Goal: Information Seeking & Learning: Learn about a topic

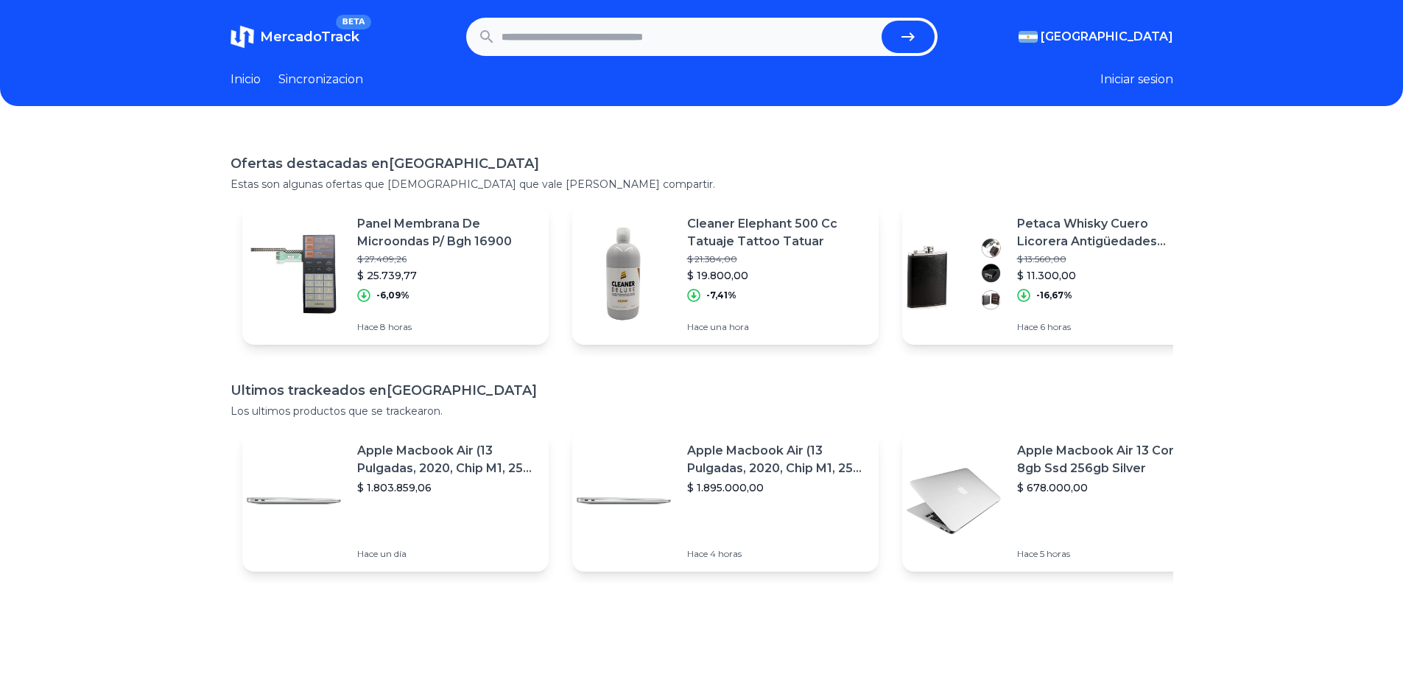
click at [587, 28] on input "text" at bounding box center [689, 37] width 374 height 32
click at [594, 33] on input "text" at bounding box center [689, 37] width 374 height 32
click at [591, 46] on input "text" at bounding box center [689, 37] width 374 height 32
type input "**********"
click at [938, 38] on form "**********" at bounding box center [701, 37] width 471 height 38
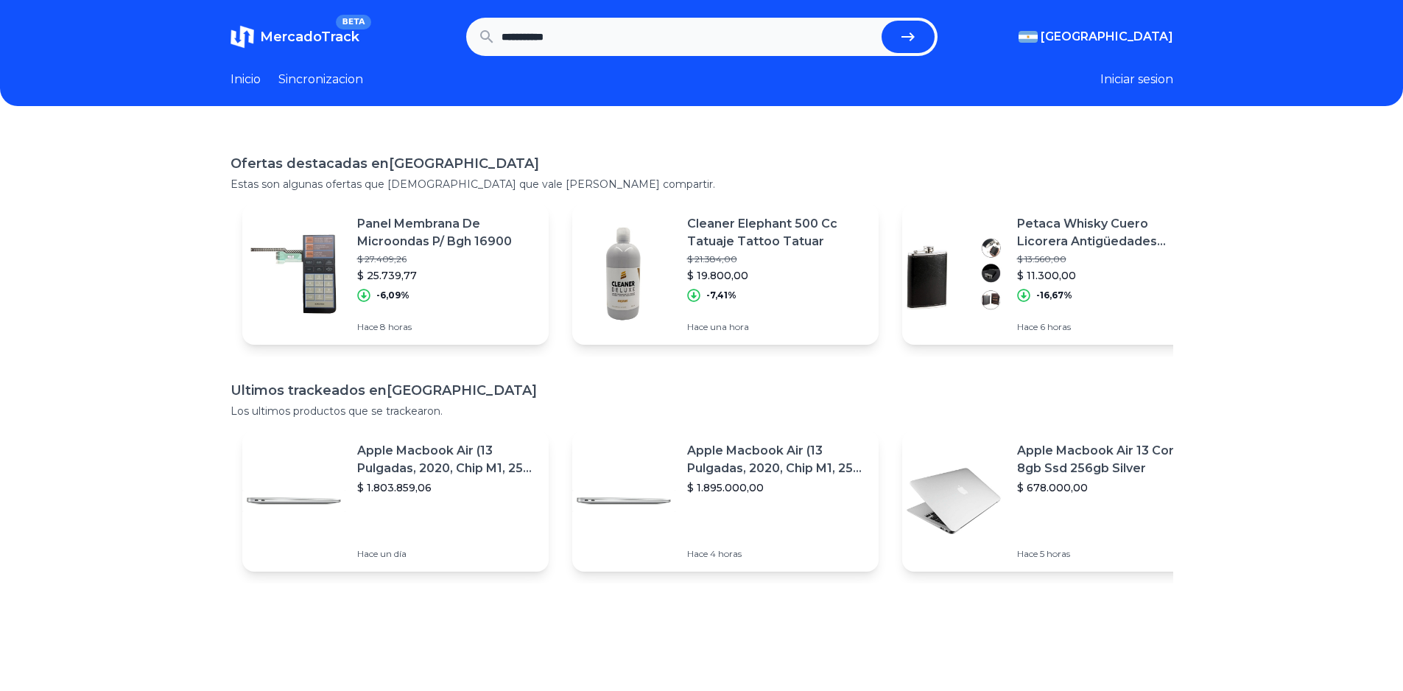
click at [924, 37] on button "submit" at bounding box center [908, 37] width 53 height 32
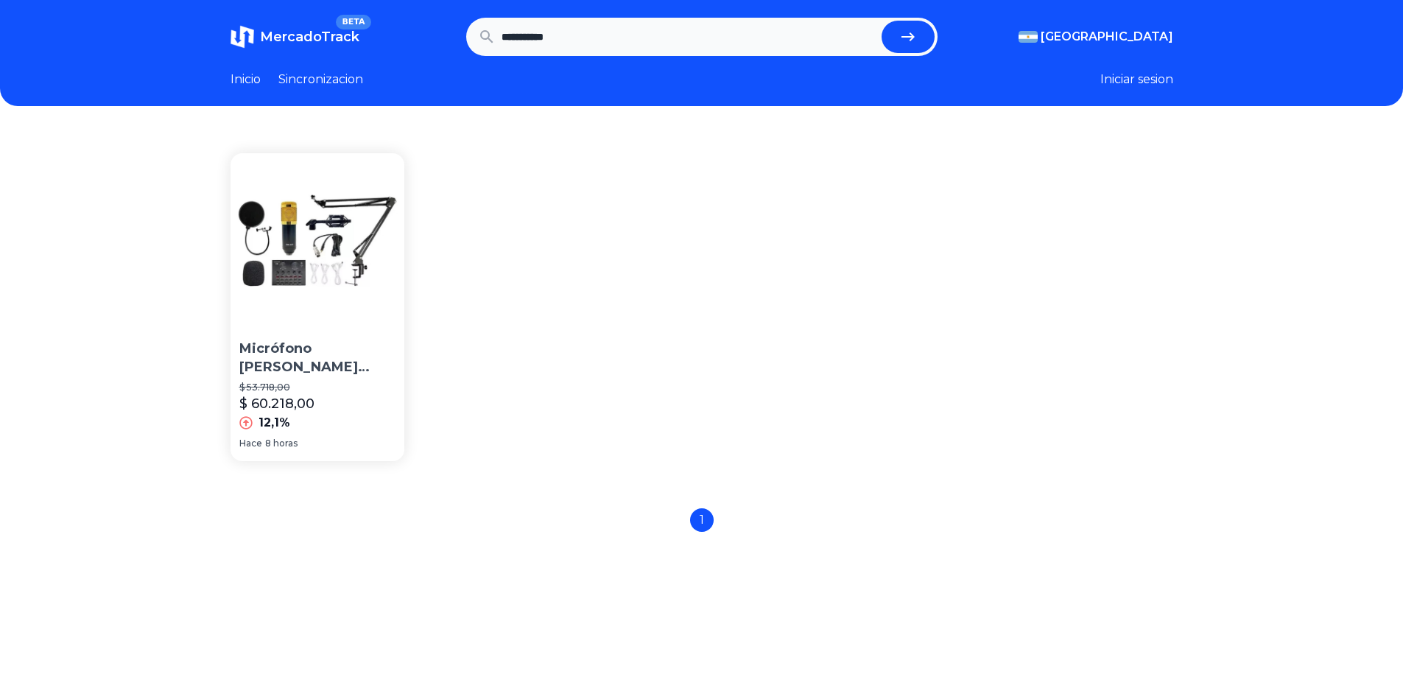
click at [350, 348] on p "Micrófono Hügel Cm800 Kit Condensador Cardioide Negro" at bounding box center [317, 358] width 157 height 37
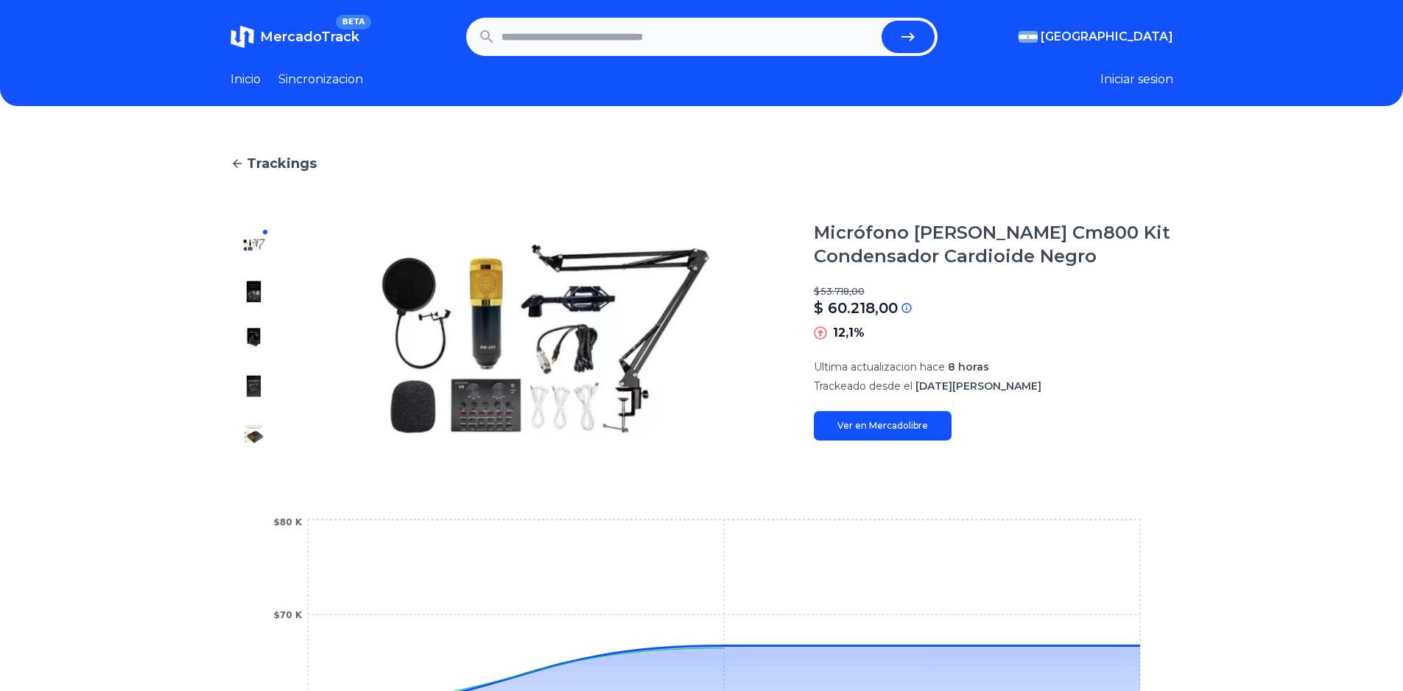
click at [503, 384] on img at bounding box center [545, 339] width 477 height 236
click at [255, 298] on img at bounding box center [254, 292] width 24 height 24
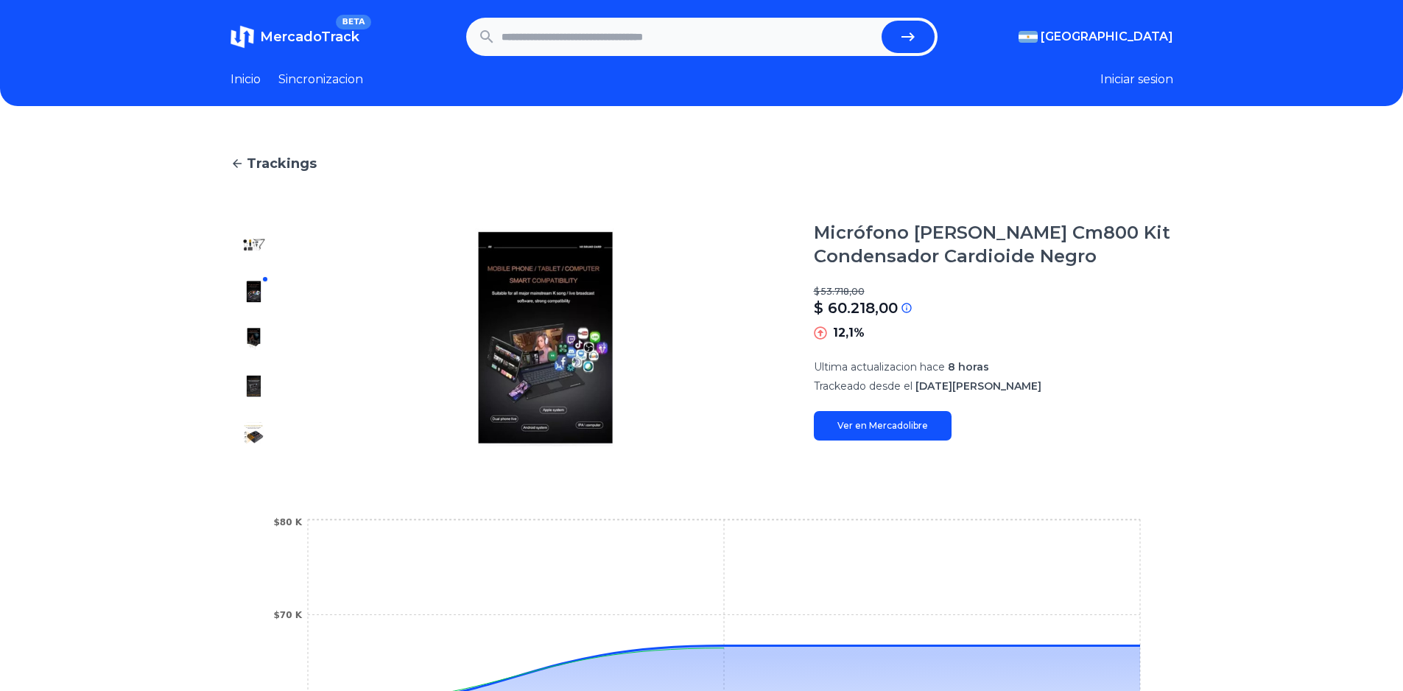
click at [261, 336] on img at bounding box center [254, 339] width 24 height 24
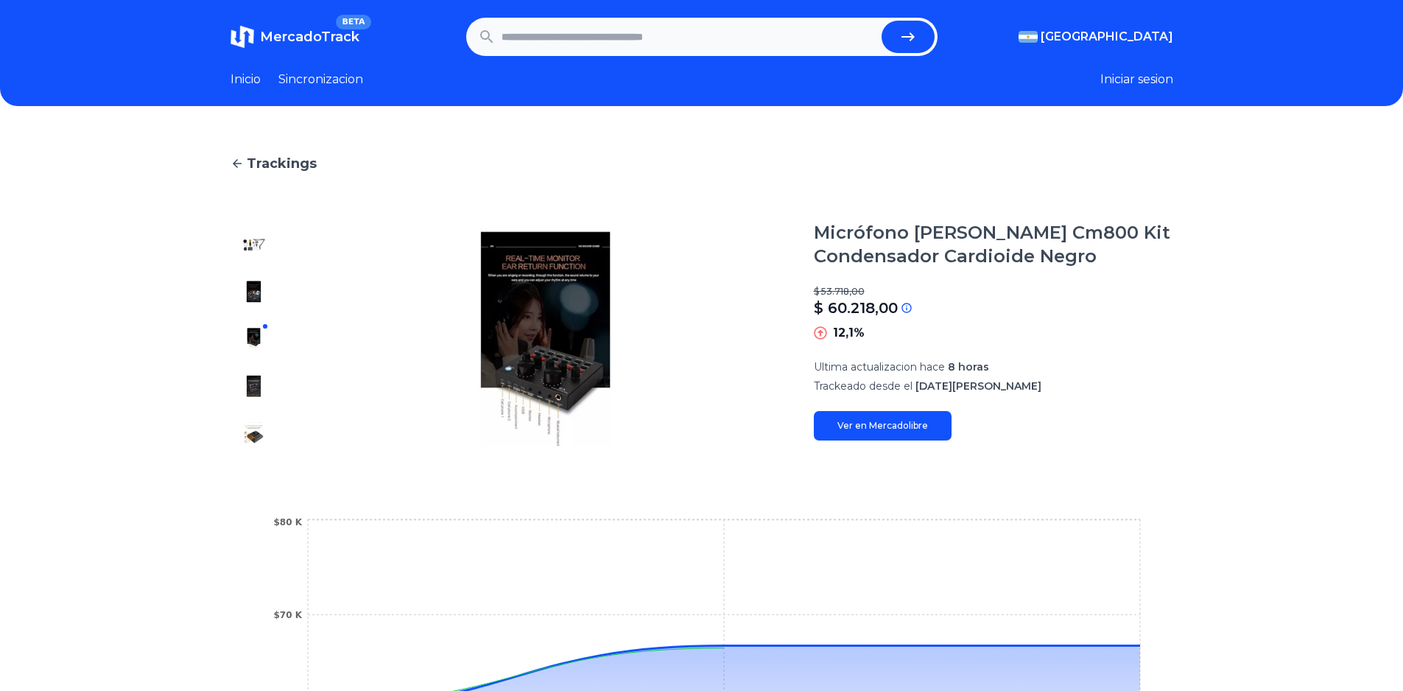
click at [261, 372] on div at bounding box center [254, 339] width 47 height 236
click at [259, 386] on img at bounding box center [254, 386] width 24 height 24
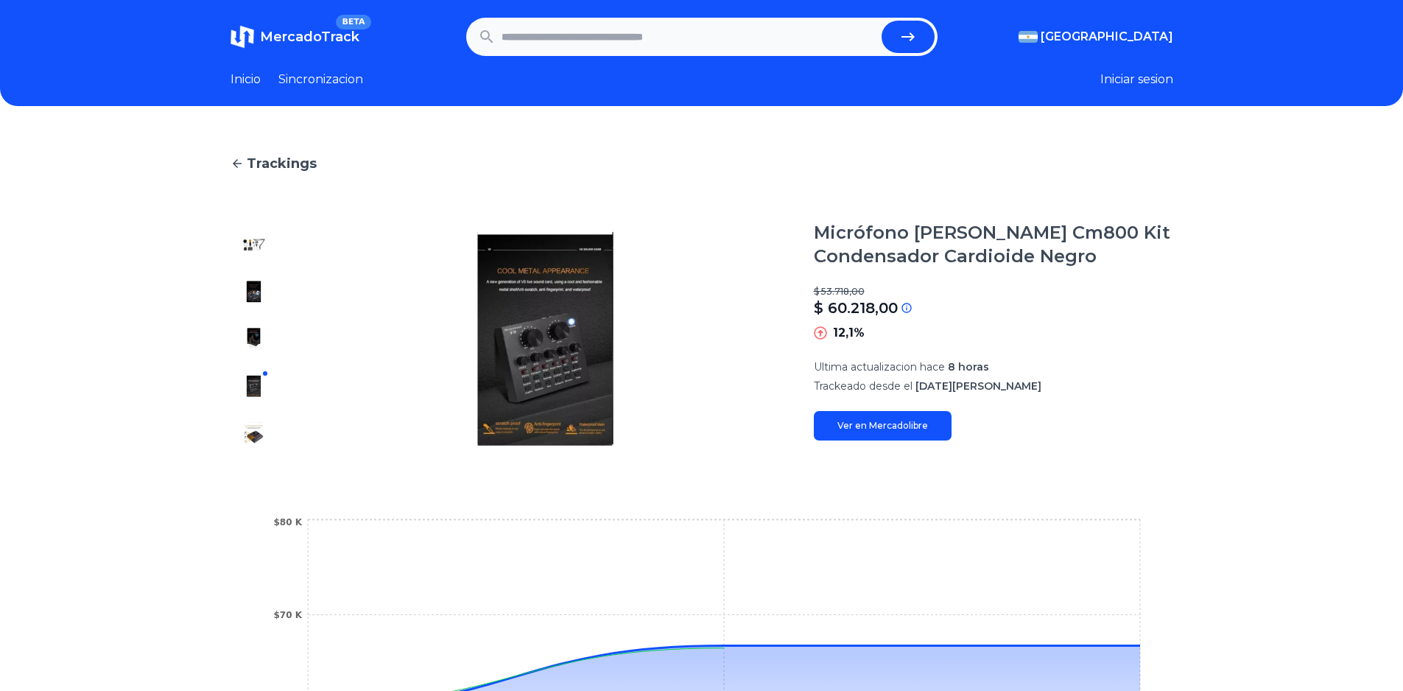
click at [258, 437] on img at bounding box center [254, 433] width 24 height 24
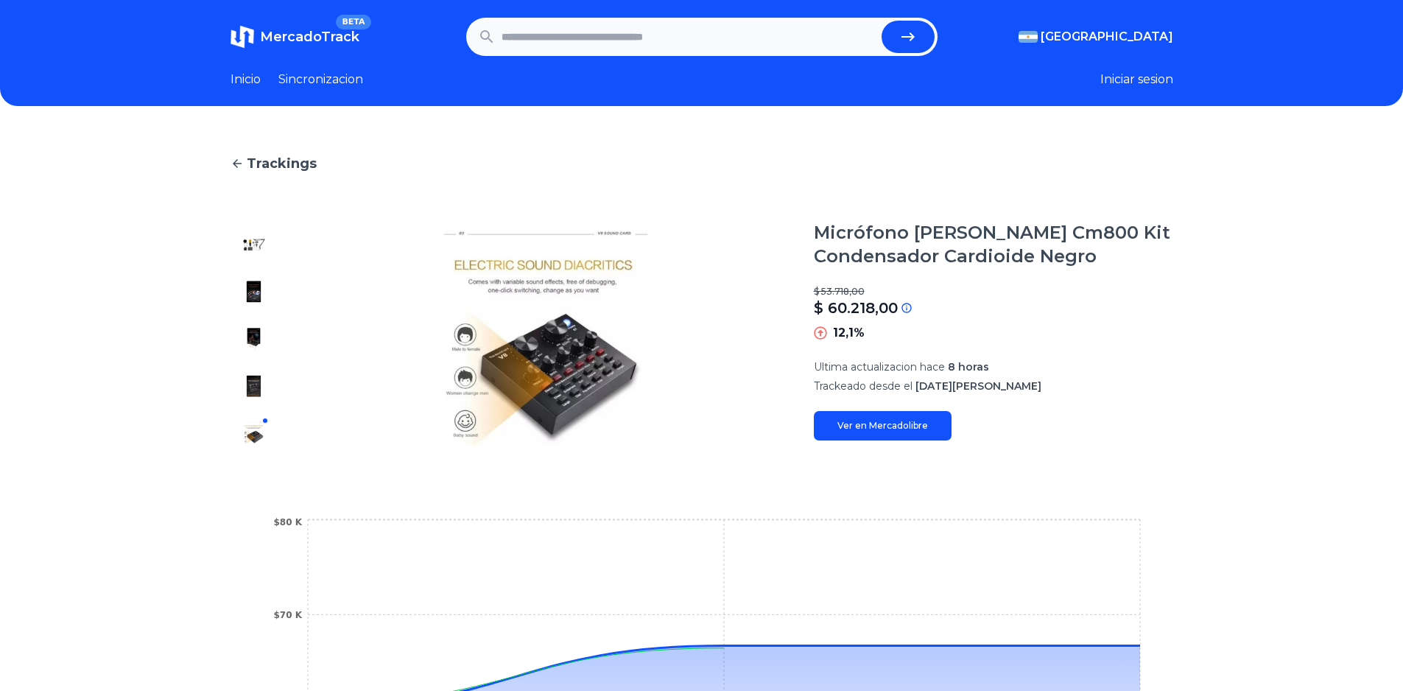
click at [246, 396] on div at bounding box center [254, 339] width 47 height 236
click at [261, 390] on img at bounding box center [254, 386] width 24 height 24
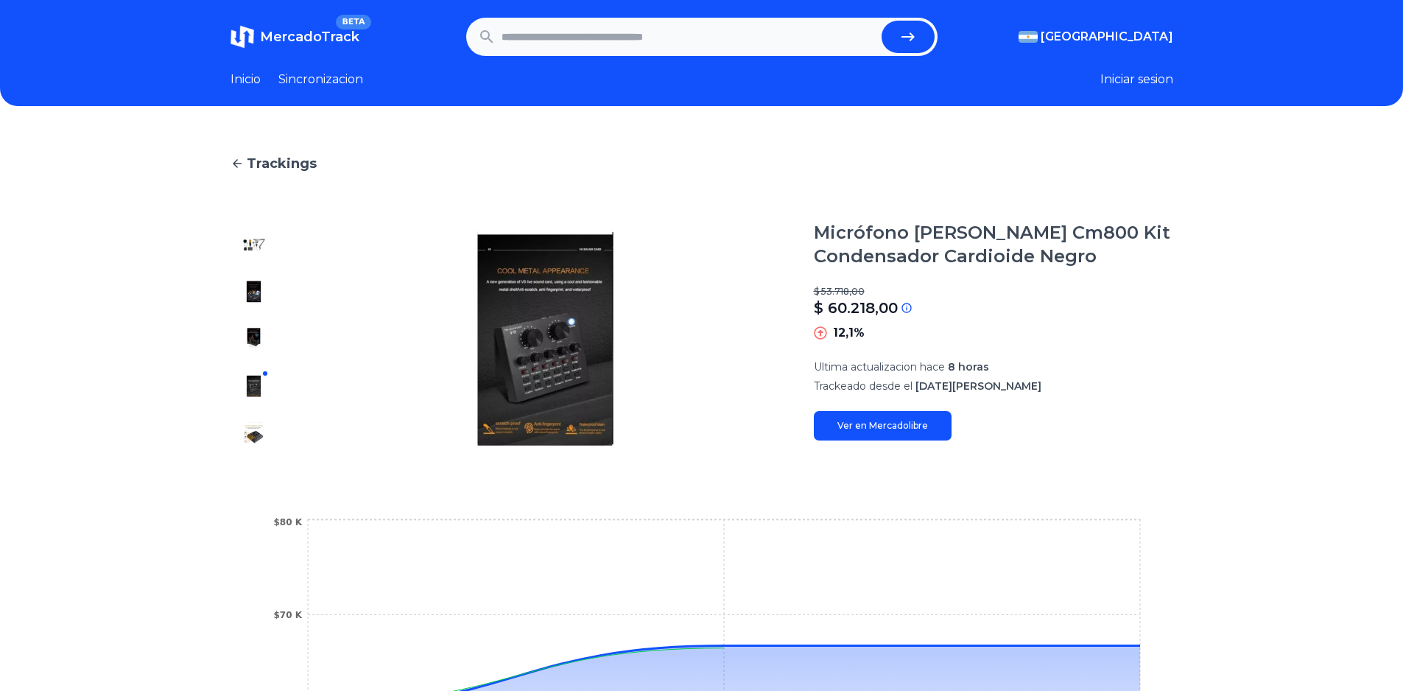
click at [507, 368] on img at bounding box center [545, 339] width 477 height 236
click at [907, 442] on section "Micrófono Hügel Cm800 Kit Condensador Cardioide Negro $ 53.718,00 $ 60.218,00 S…" at bounding box center [993, 339] width 359 height 236
click at [889, 431] on link "Ver en Mercadolibre" at bounding box center [883, 425] width 138 height 29
